Goal: Transaction & Acquisition: Purchase product/service

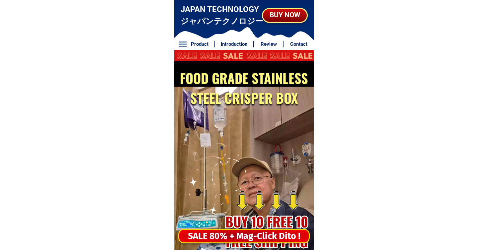
click at [268, 238] on div "SALE 80% + Mag-Click Dito !" at bounding box center [244, 237] width 130 height 14
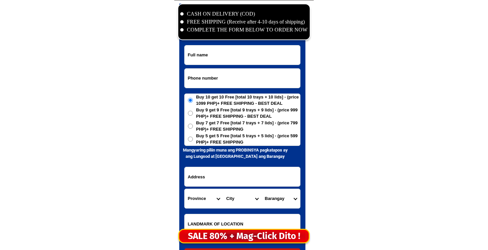
scroll to position [3208, 0]
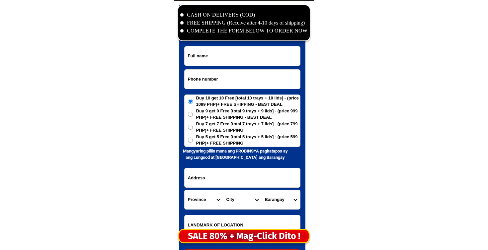
click at [215, 83] on input "Input phone_number" at bounding box center [243, 79] width 116 height 19
paste input "09753469987"
type input "09753469987"
click at [217, 64] on input "Input full_name" at bounding box center [243, 55] width 116 height 19
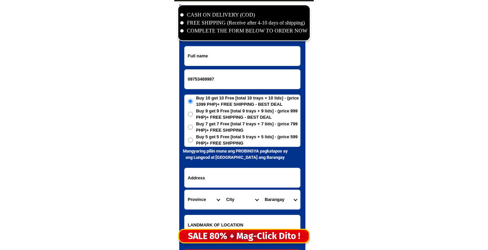
click at [217, 64] on input "Input full_name" at bounding box center [243, 55] width 116 height 19
paste input "[PERSON_NAME] .manonson"
type input "[PERSON_NAME] .manonson"
click at [196, 126] on span "Buy 7 get 7 Free [total 7 trays + 7 lids] - (price 799 PHP)+ FREE SHIPPING" at bounding box center [248, 127] width 104 height 13
click at [193, 126] on input "Buy 7 get 7 Free [total 7 trays + 7 lids] - (price 799 PHP)+ FREE SHIPPING" at bounding box center [190, 127] width 5 height 5
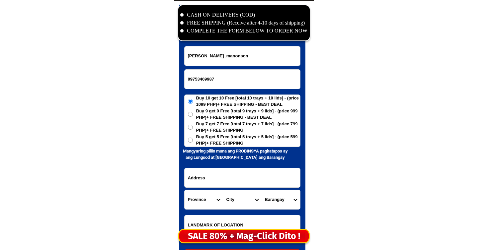
radio input "true"
click at [204, 177] on input "Input address" at bounding box center [243, 177] width 116 height 19
paste input "zone 3 [PERSON_NAME]"
type input "zone 3 [PERSON_NAME]"
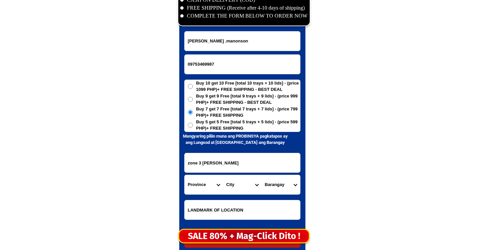
scroll to position [3228, 0]
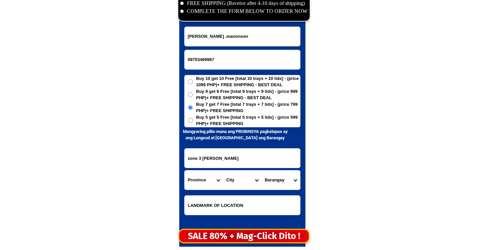
click at [238, 212] on input "Input LANDMARKOFLOCATION" at bounding box center [243, 205] width 116 height 19
paste input "malapit s elementary sch,"
type input "malapit s elementary sch,"
click at [196, 177] on select "Province [GEOGRAPHIC_DATA] [GEOGRAPHIC_DATA][PERSON_NAME][GEOGRAPHIC_DATA][GEOG…" at bounding box center [204, 180] width 39 height 19
select select "63_402"
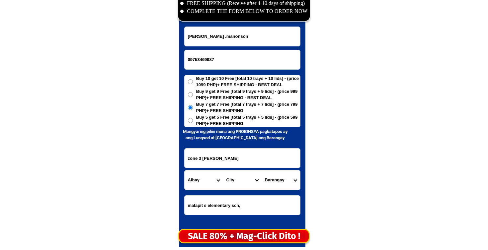
click at [185, 171] on select "Province [GEOGRAPHIC_DATA] [GEOGRAPHIC_DATA][PERSON_NAME][GEOGRAPHIC_DATA][GEOG…" at bounding box center [204, 180] width 39 height 19
click at [244, 181] on select "City [GEOGRAPHIC_DATA][PERSON_NAME][GEOGRAPHIC_DATA]-santo-[PERSON_NAME] [GEOGR…" at bounding box center [242, 180] width 39 height 19
select select "63_4026248"
click at [223, 171] on select "City [GEOGRAPHIC_DATA][PERSON_NAME][GEOGRAPHIC_DATA]-santo-[PERSON_NAME] [GEOGR…" at bounding box center [242, 180] width 39 height 19
click at [286, 173] on select "Barangay Agos Alnay Alomon [PERSON_NAME] Apad Balaba Balangibang [PERSON_NAME] …" at bounding box center [281, 180] width 39 height 19
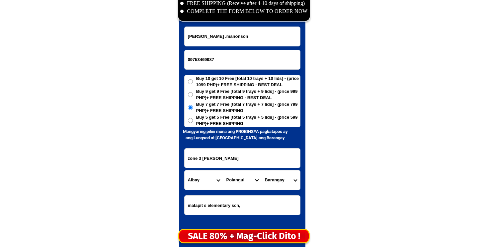
select select "63_40262483949"
click at [262, 171] on select "Barangay Agos Alnay Alomon [PERSON_NAME] Apad Balaba Balangibang [PERSON_NAME] …" at bounding box center [281, 180] width 39 height 19
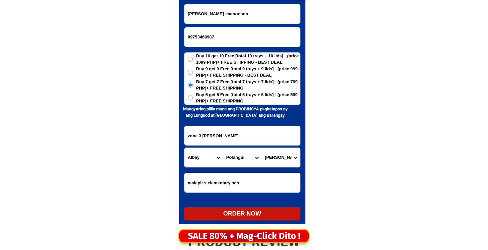
scroll to position [3254, 0]
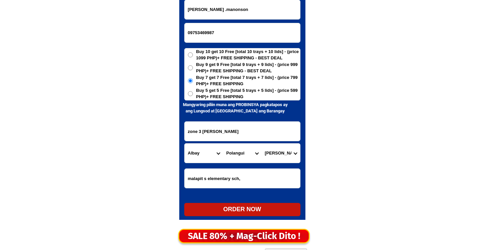
click at [267, 201] on form "[PERSON_NAME] .manonson 09753469987 ORDER NOW zone 3 [PERSON_NAME][GEOGRAPHIC_D…" at bounding box center [242, 108] width 116 height 217
click at [267, 209] on div "ORDER NOW" at bounding box center [242, 209] width 116 height 9
radio input "true"
